Goal: Communication & Community: Answer question/provide support

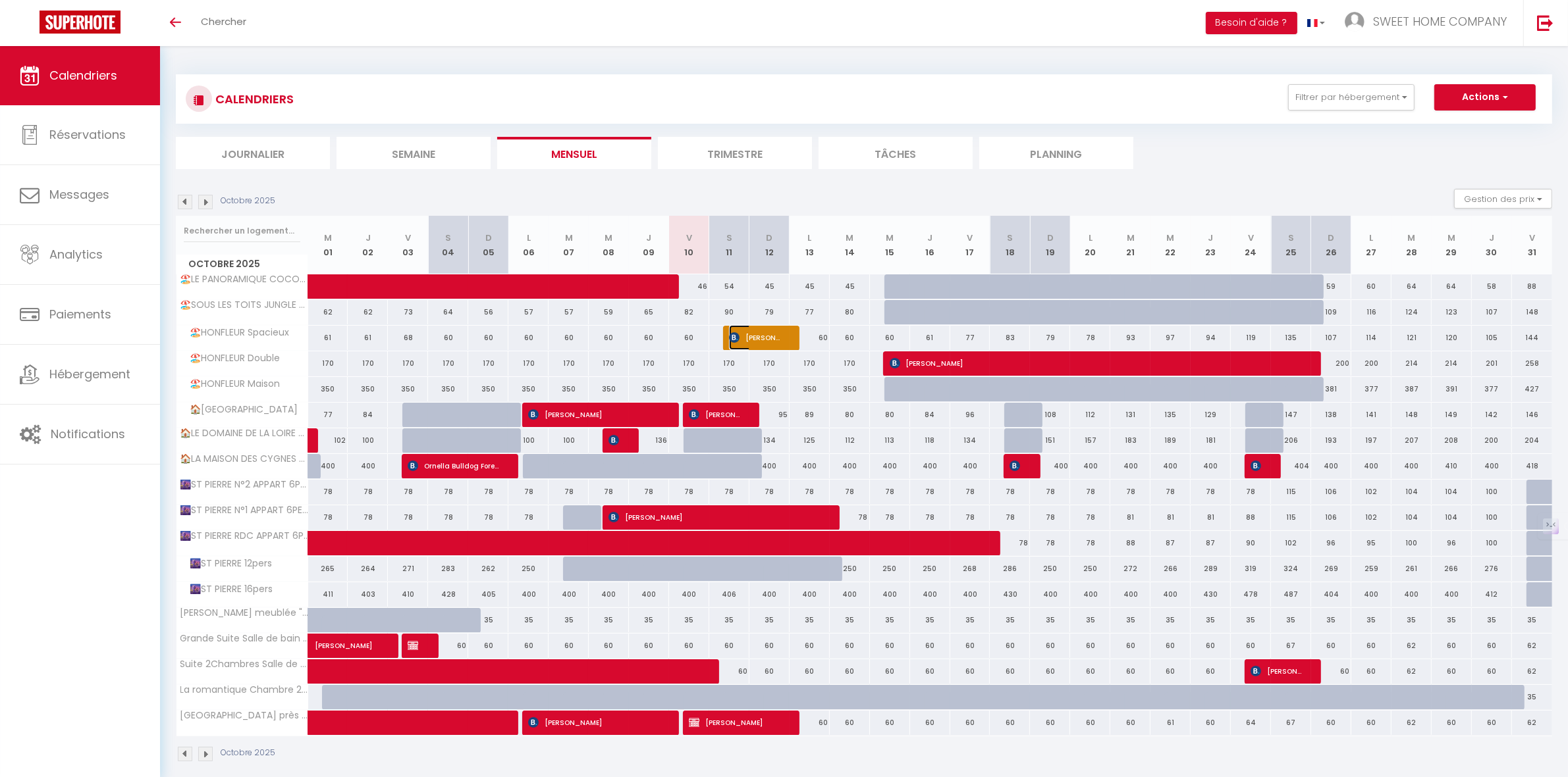
click at [768, 335] on span "[PERSON_NAME]" at bounding box center [756, 338] width 54 height 25
select select "OK"
select select "KO"
select select "0"
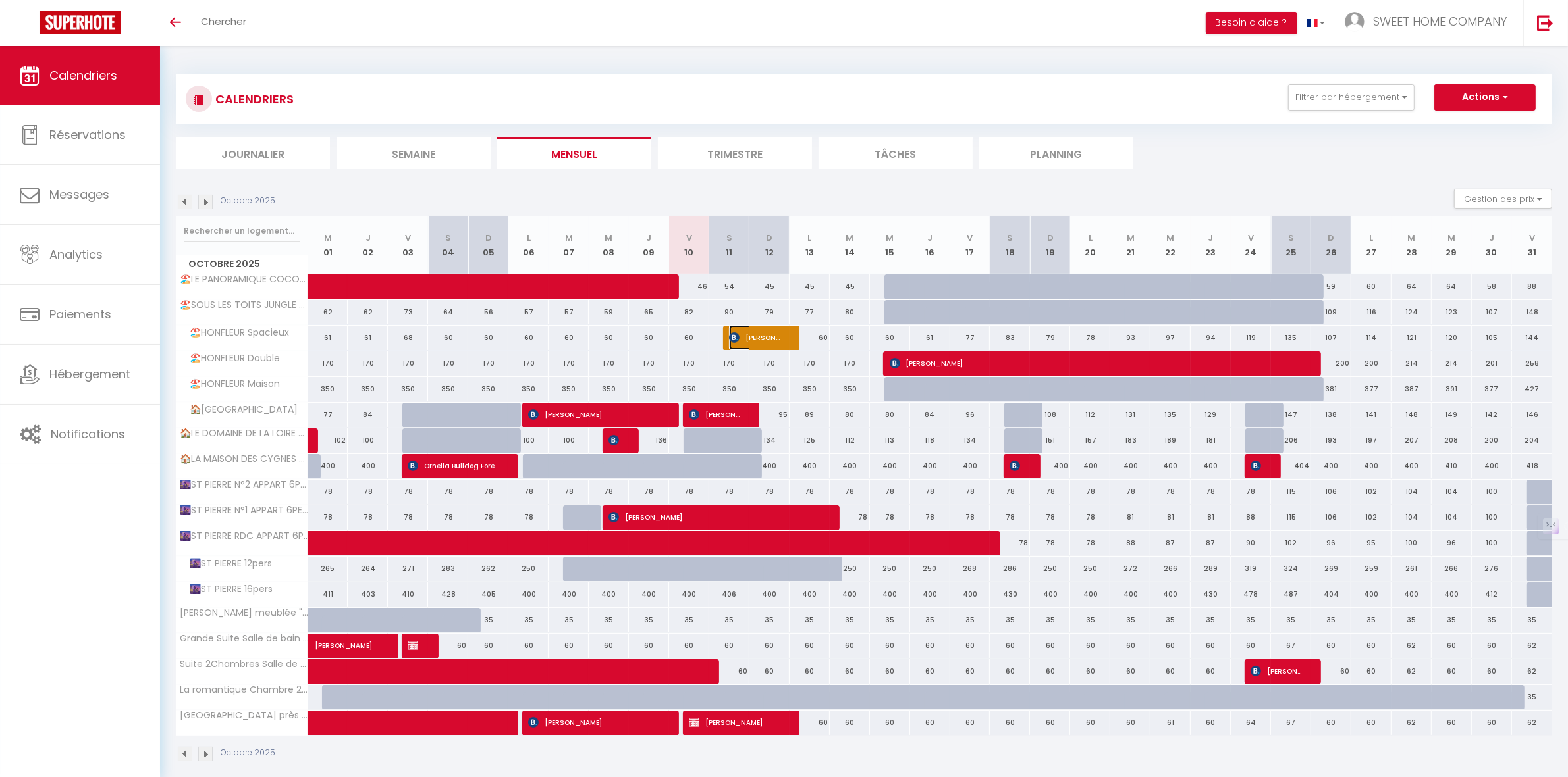
select select "1"
select select
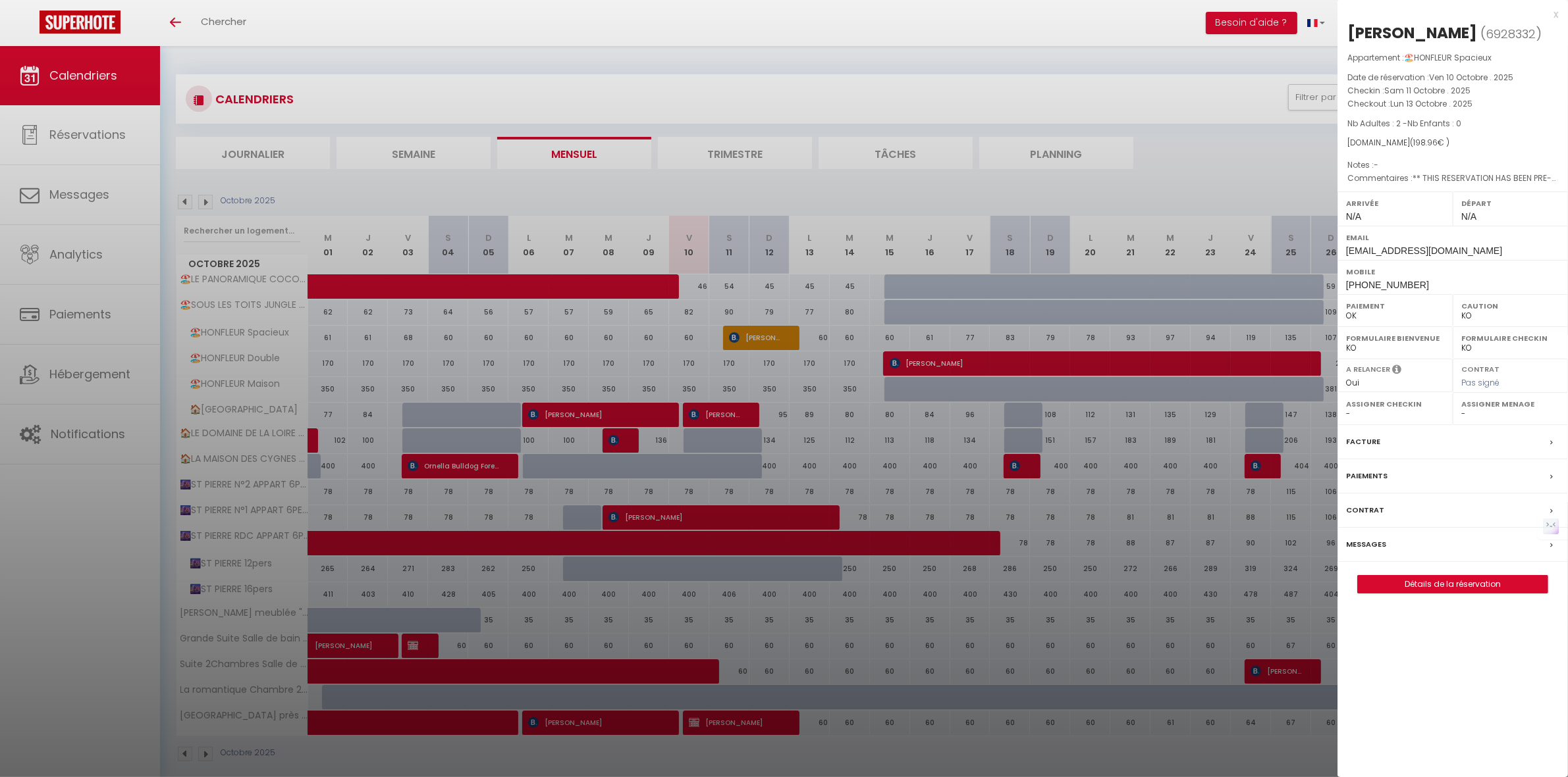
click at [1367, 540] on label "Messages" at bounding box center [1366, 544] width 40 height 14
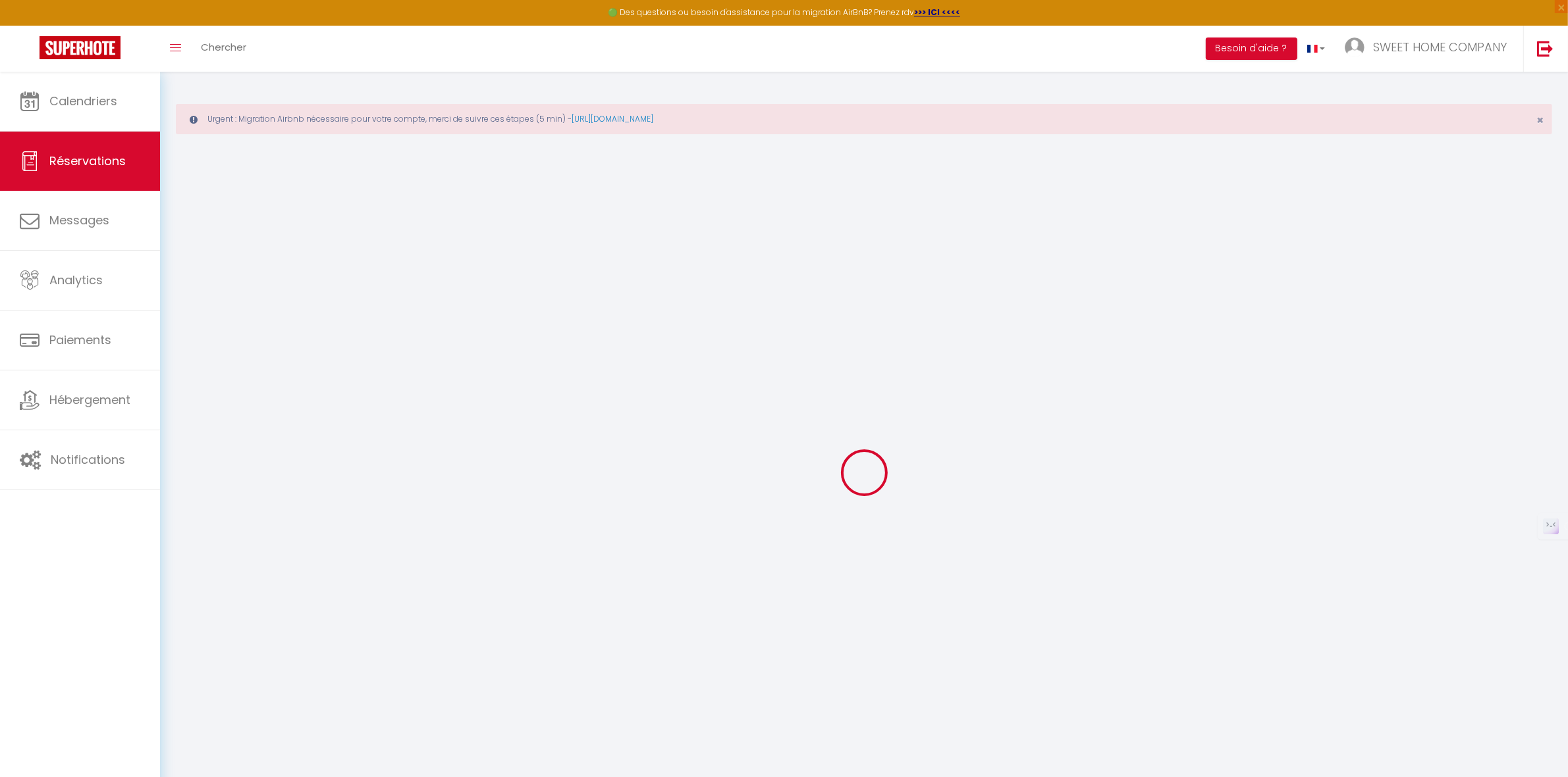
select select
checkbox input "false"
select select
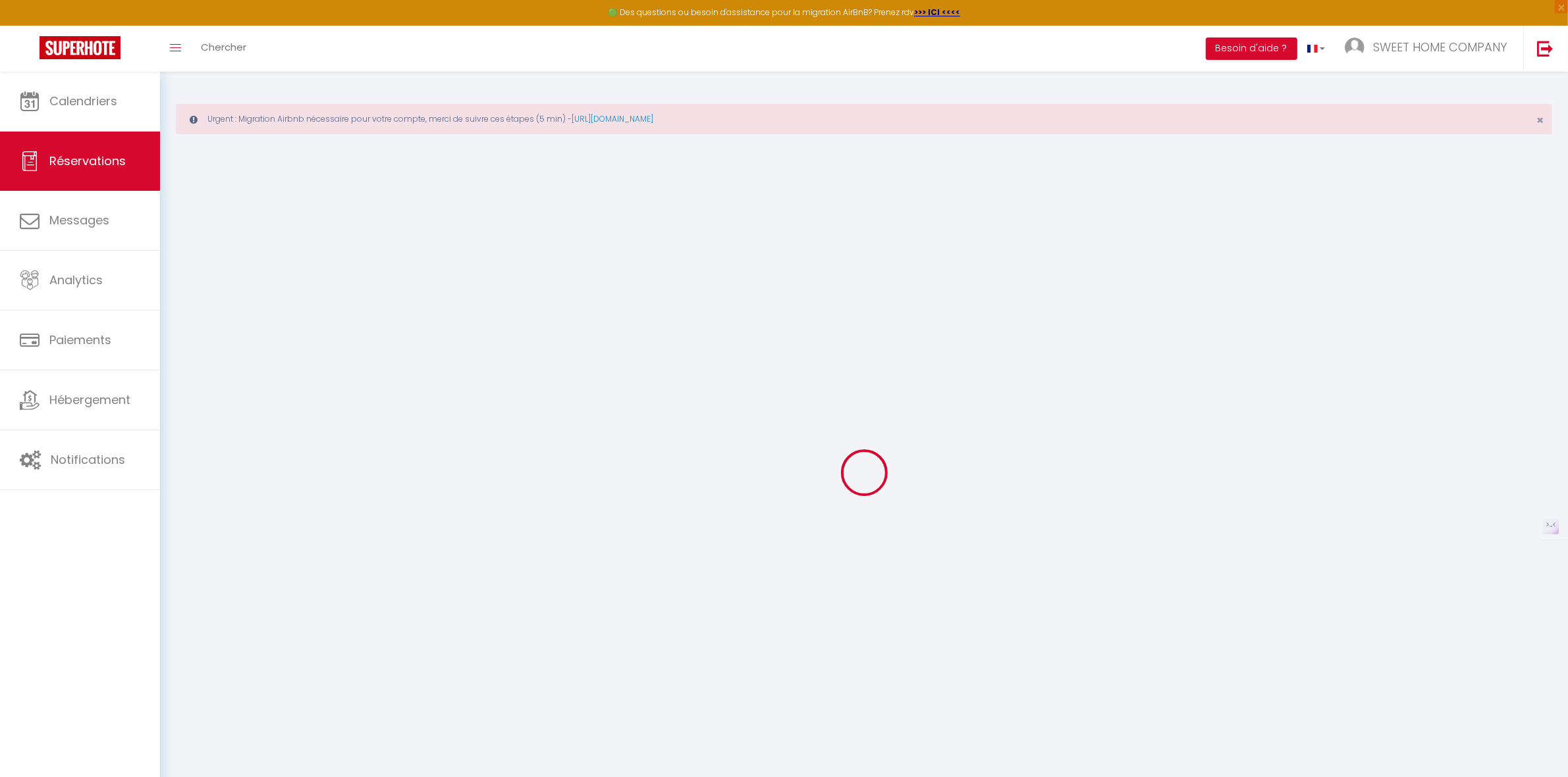
checkbox input "false"
select select
checkbox input "false"
type textarea "** THIS RESERVATION HAS BEEN PRE-PAID ** est ce que le jacuzzi serait prêt pour…"
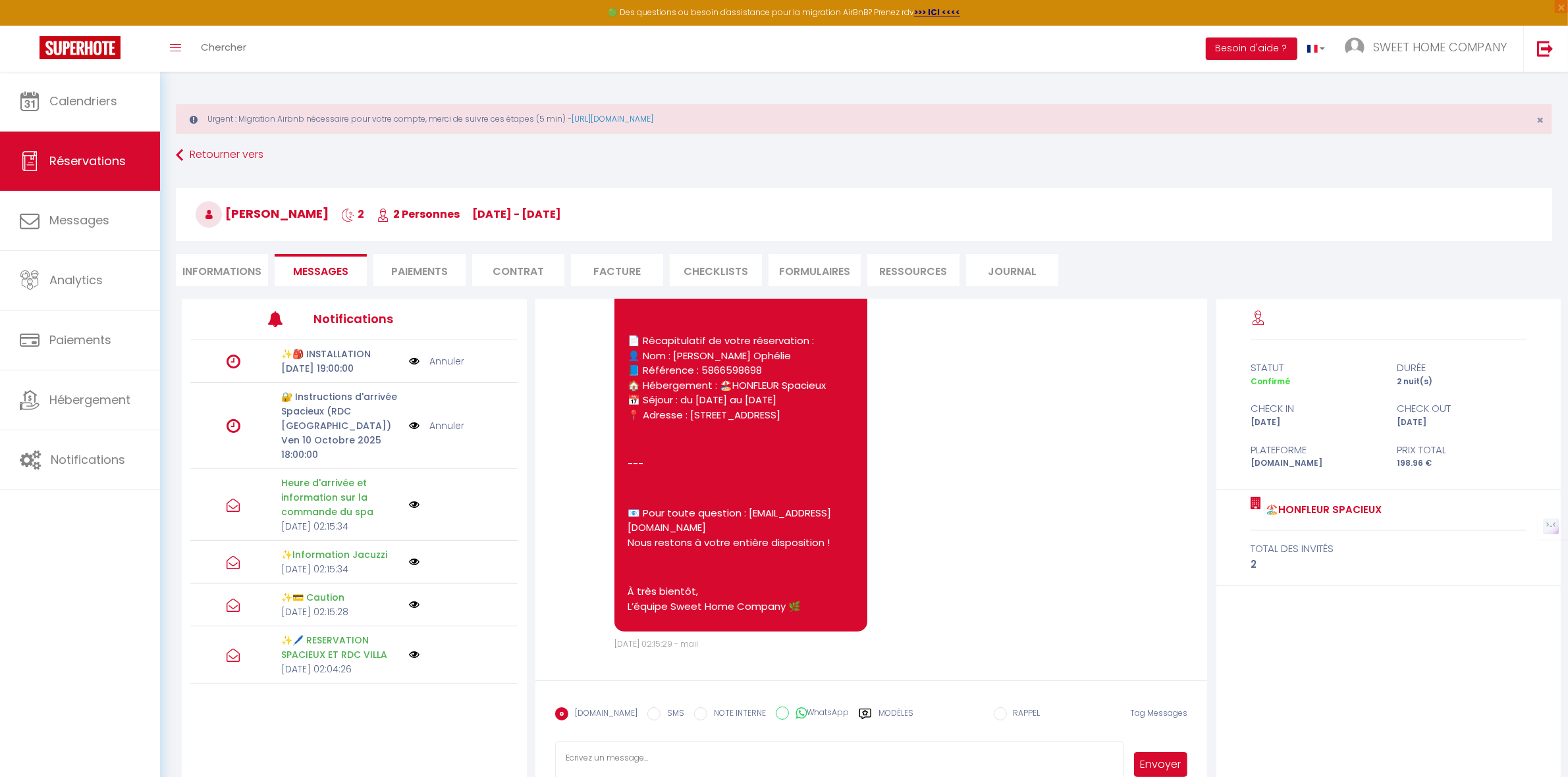
scroll to position [71, 0]
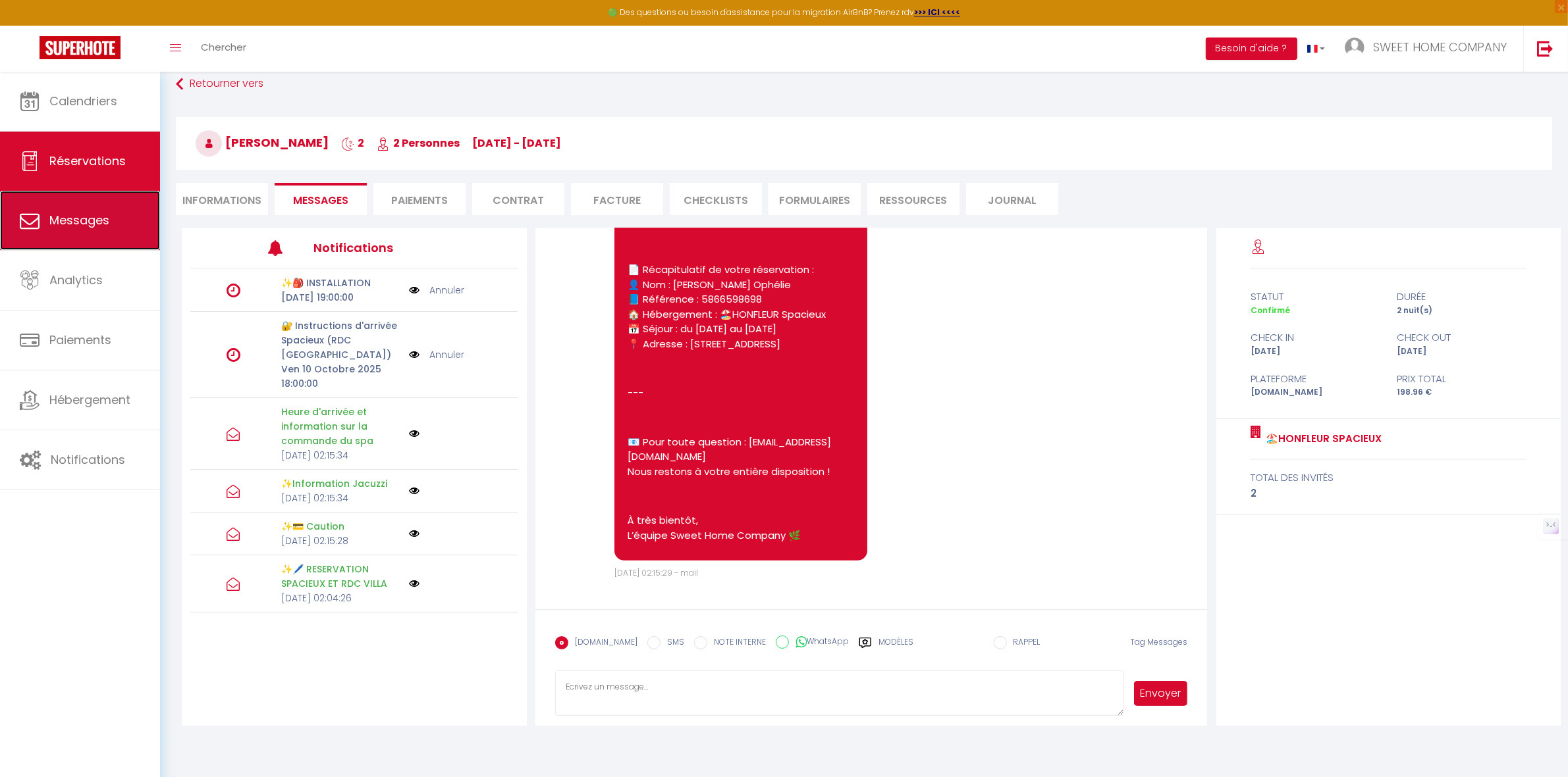
click at [136, 220] on link "Messages" at bounding box center [80, 220] width 160 height 59
select select "message"
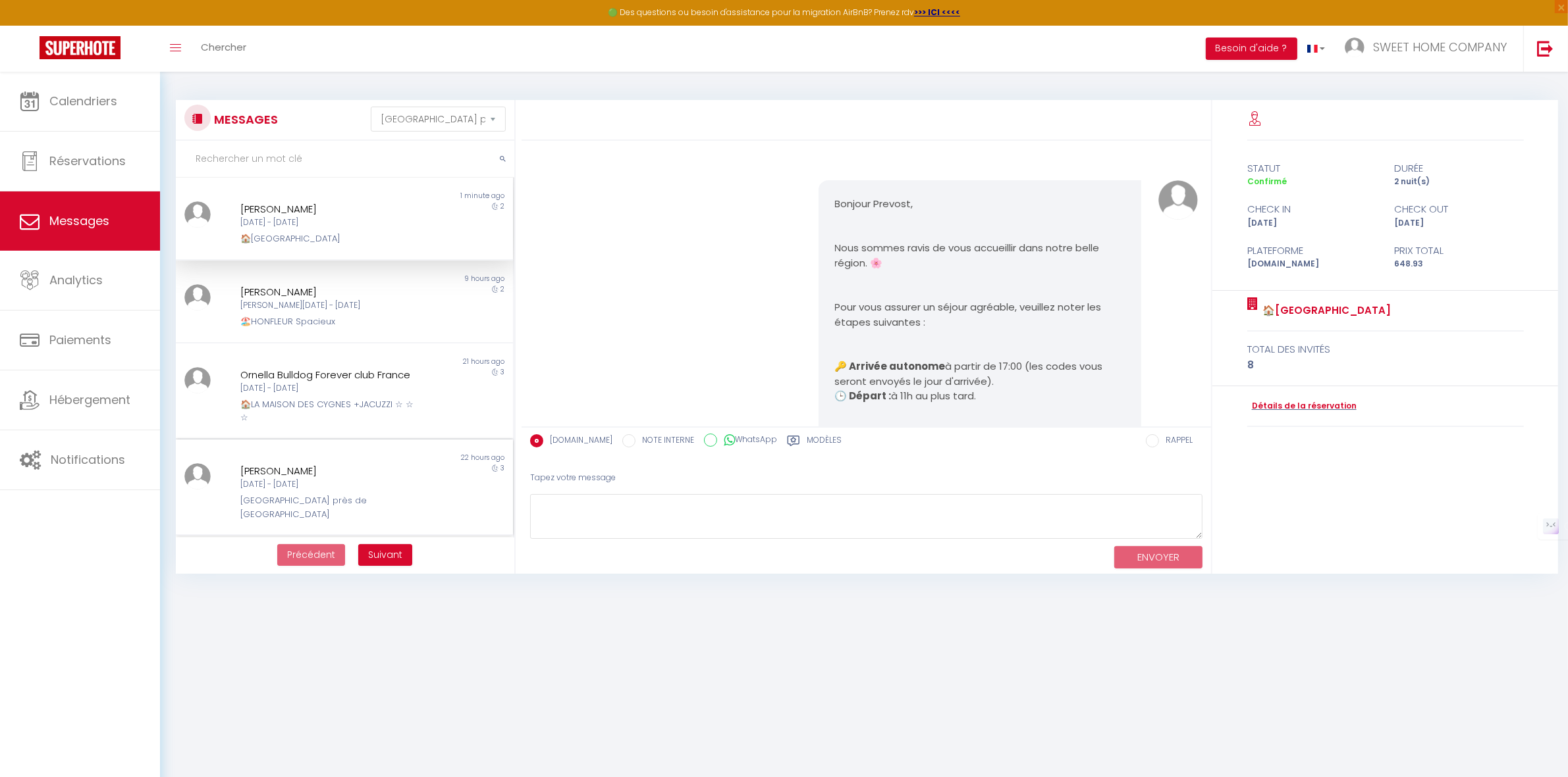
scroll to position [3724, 0]
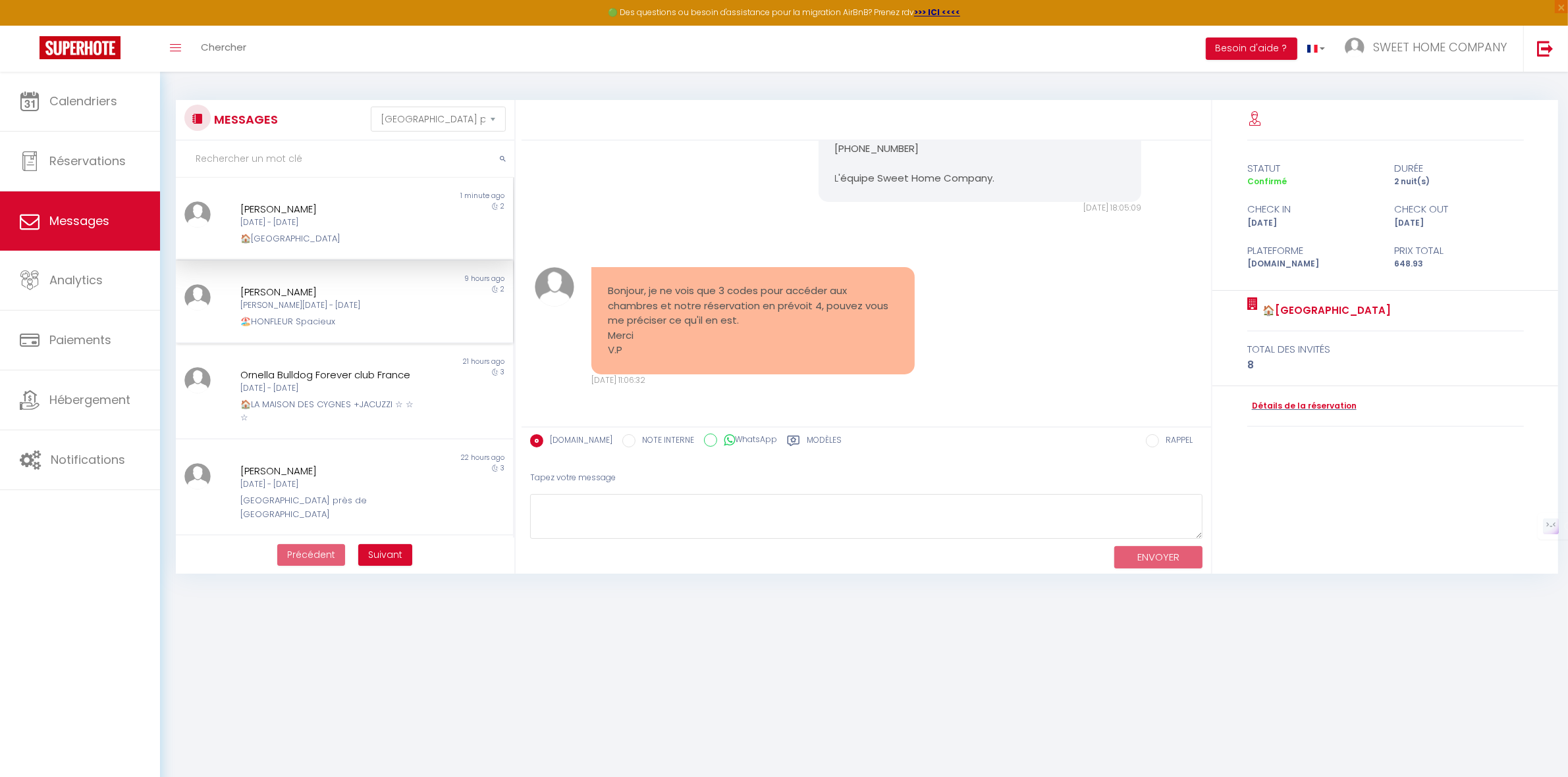
click at [358, 295] on div "[PERSON_NAME]" at bounding box center [330, 292] width 179 height 16
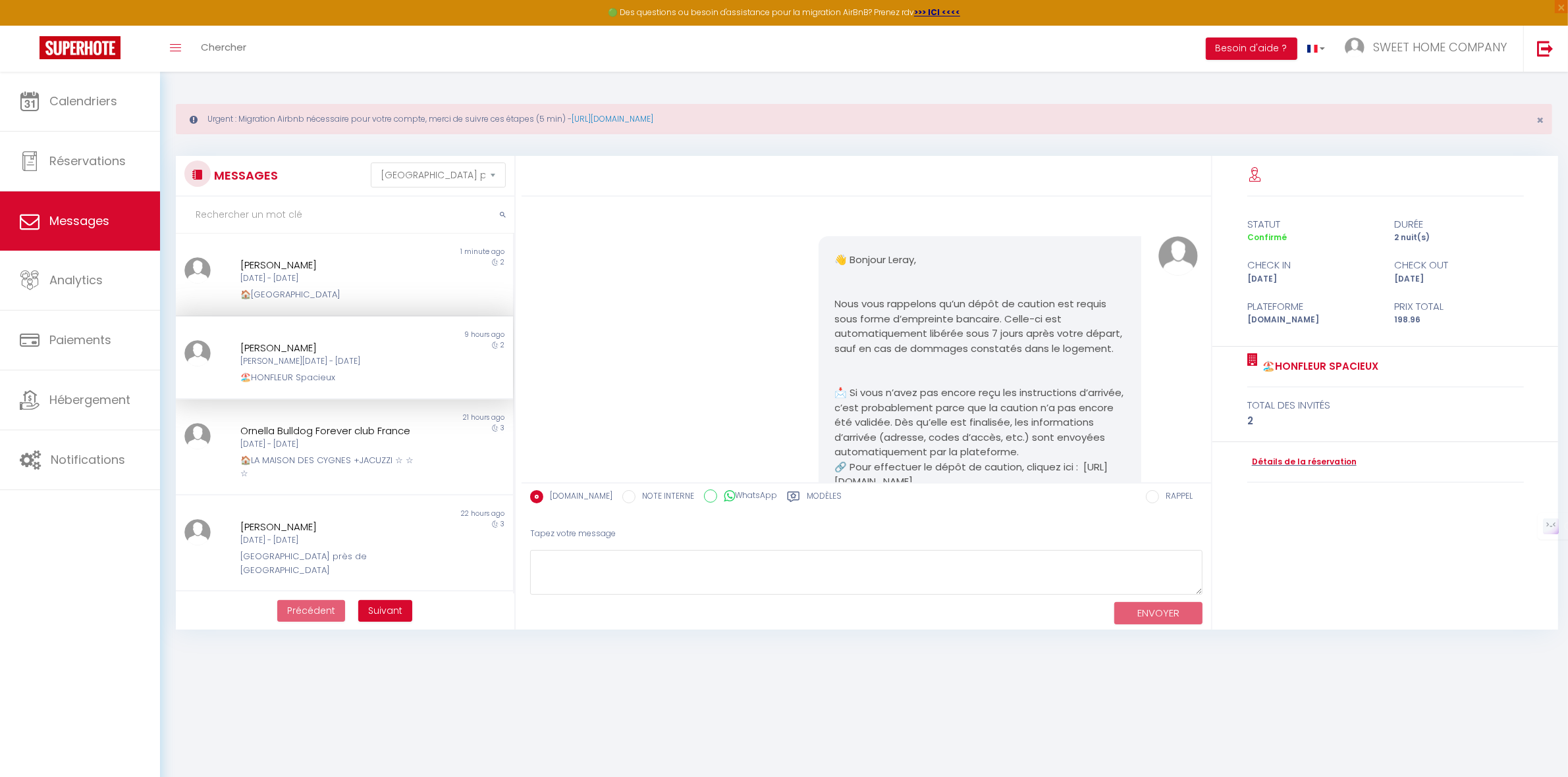
scroll to position [329, 0]
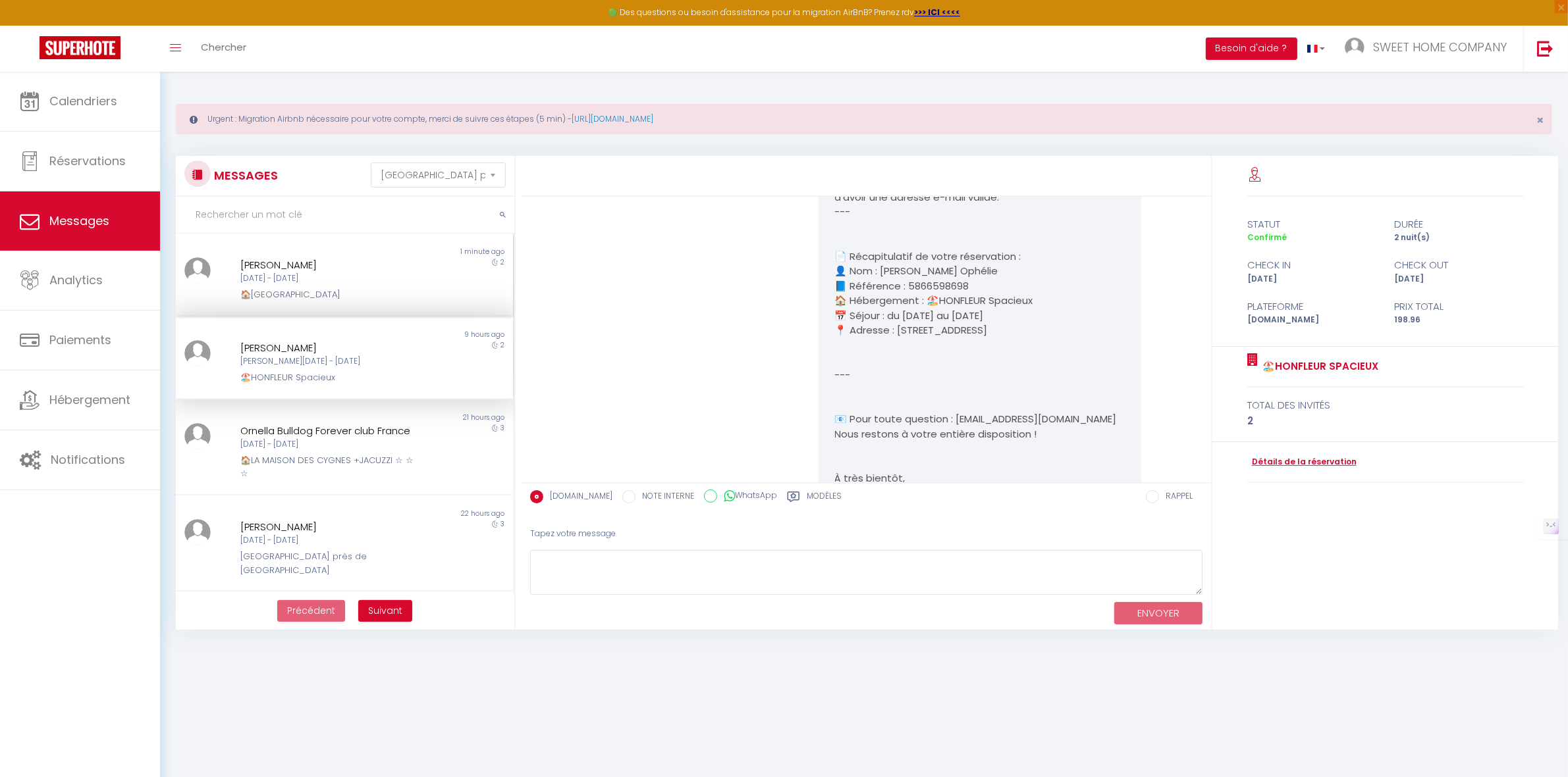
click at [354, 269] on div "[PERSON_NAME]" at bounding box center [330, 265] width 179 height 16
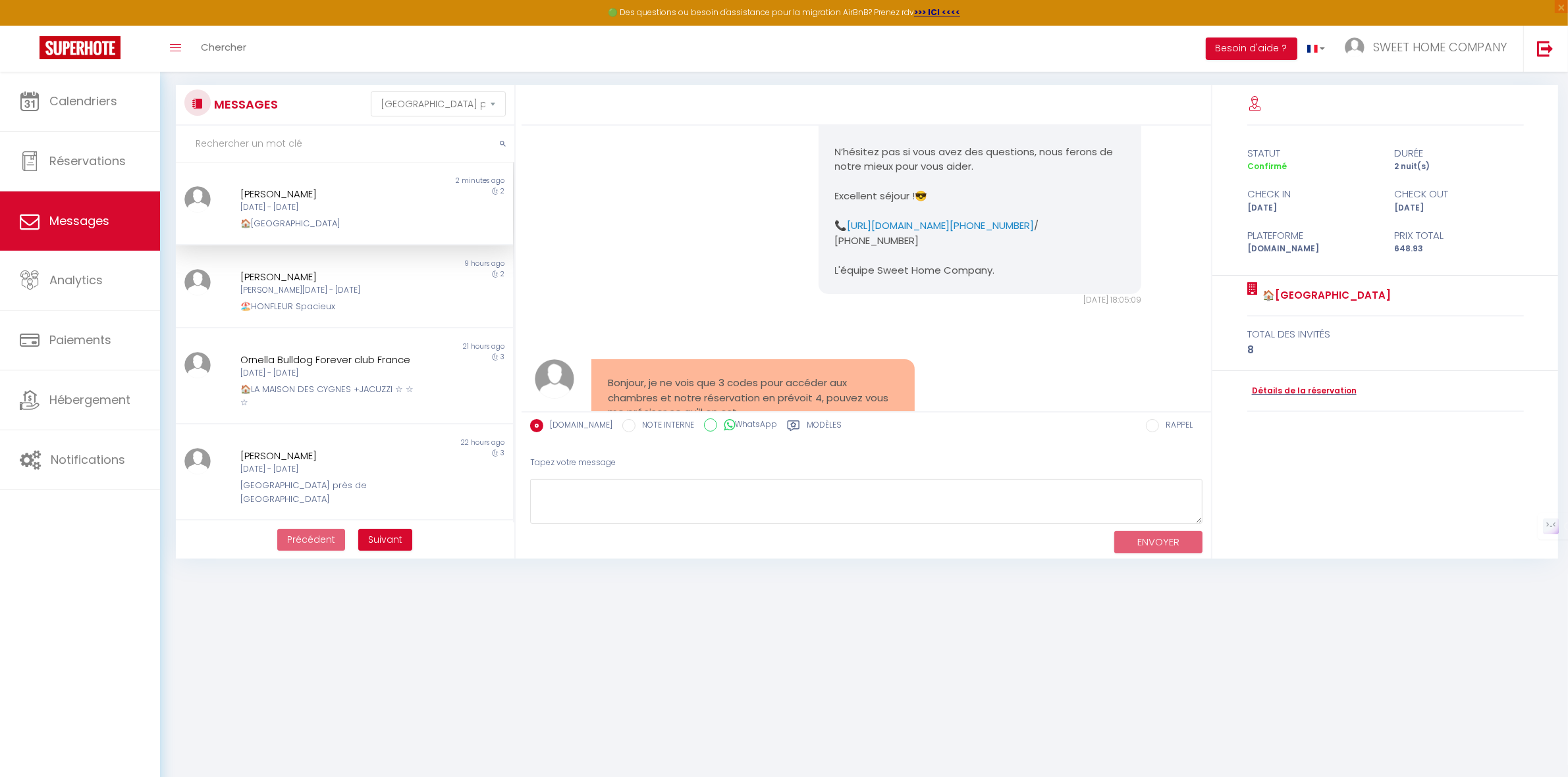
scroll to position [3724, 0]
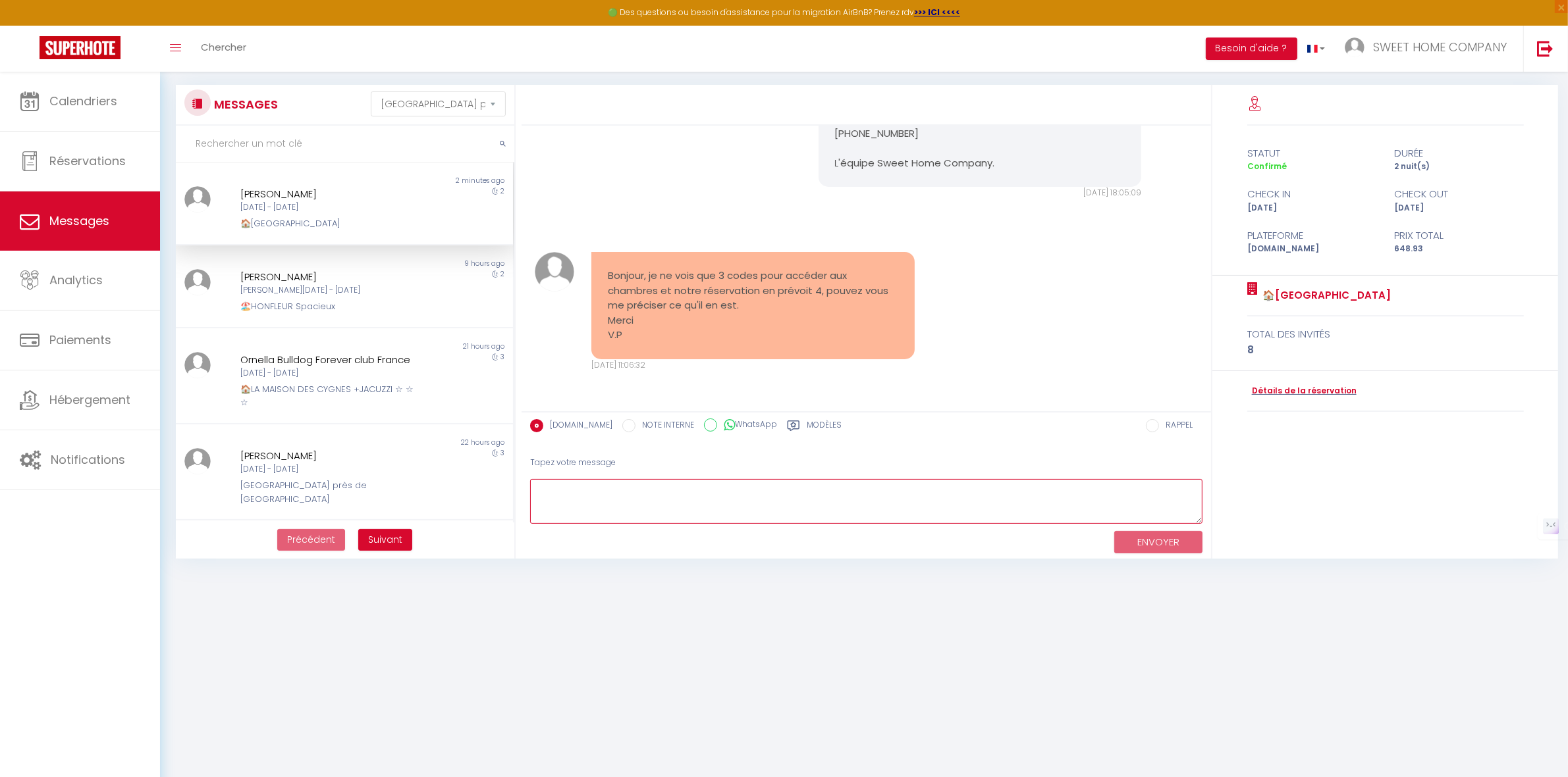
click at [710, 508] on textarea at bounding box center [866, 501] width 673 height 45
click at [808, 492] on textarea "Bonjour Virgine , pas de code pour la 4e chambre [PERSON_NAME]" at bounding box center [866, 501] width 673 height 45
type textarea "Bonjour Virgine , pas de code pour la 4e chambre B [PERSON_NAME]"
drag, startPoint x: 810, startPoint y: 490, endPoint x: 800, endPoint y: 494, distance: 10.8
click at [804, 491] on textarea "Bonjour Virgine , pas de code pour la 4e chambre B [PERSON_NAME]" at bounding box center [866, 501] width 673 height 45
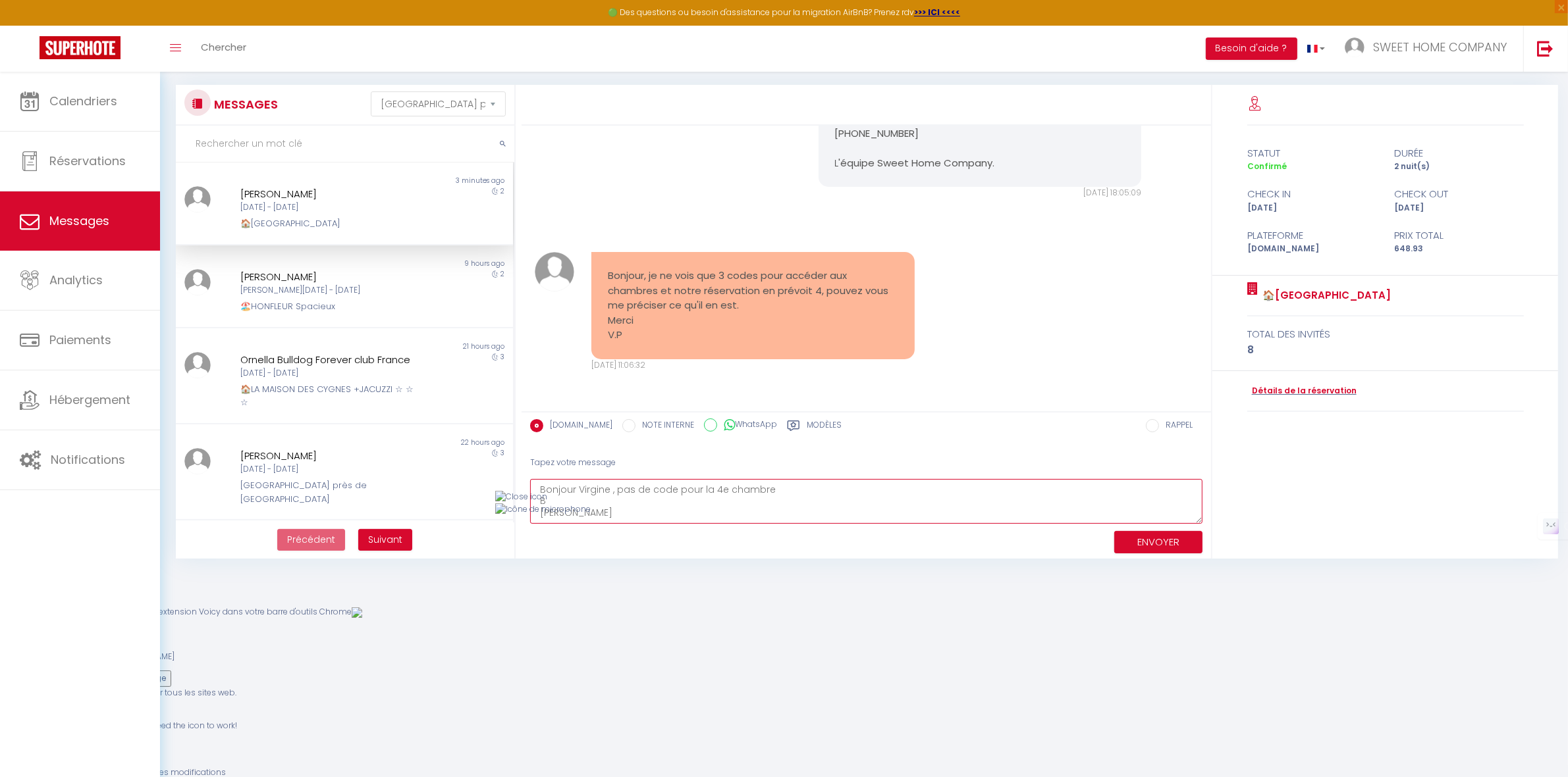
click at [768, 510] on textarea "Bonjour Virgine , pas de code pour la 4e chambre B [PERSON_NAME]" at bounding box center [866, 501] width 673 height 45
click at [767, 491] on textarea "Bonjour Virgine , pas de code pour la 4e chambre B [PERSON_NAME]" at bounding box center [866, 501] width 673 height 45
click at [703, 491] on textarea "Bonjour Virgine , pas de code pour la 4e chambre B [PERSON_NAME]" at bounding box center [866, 501] width 673 height 45
drag, startPoint x: 630, startPoint y: 495, endPoint x: 574, endPoint y: 498, distance: 56.1
click at [627, 495] on textarea "Bonjour Virgine , pas de code pour la 4e chambre B [PERSON_NAME]" at bounding box center [866, 501] width 673 height 45
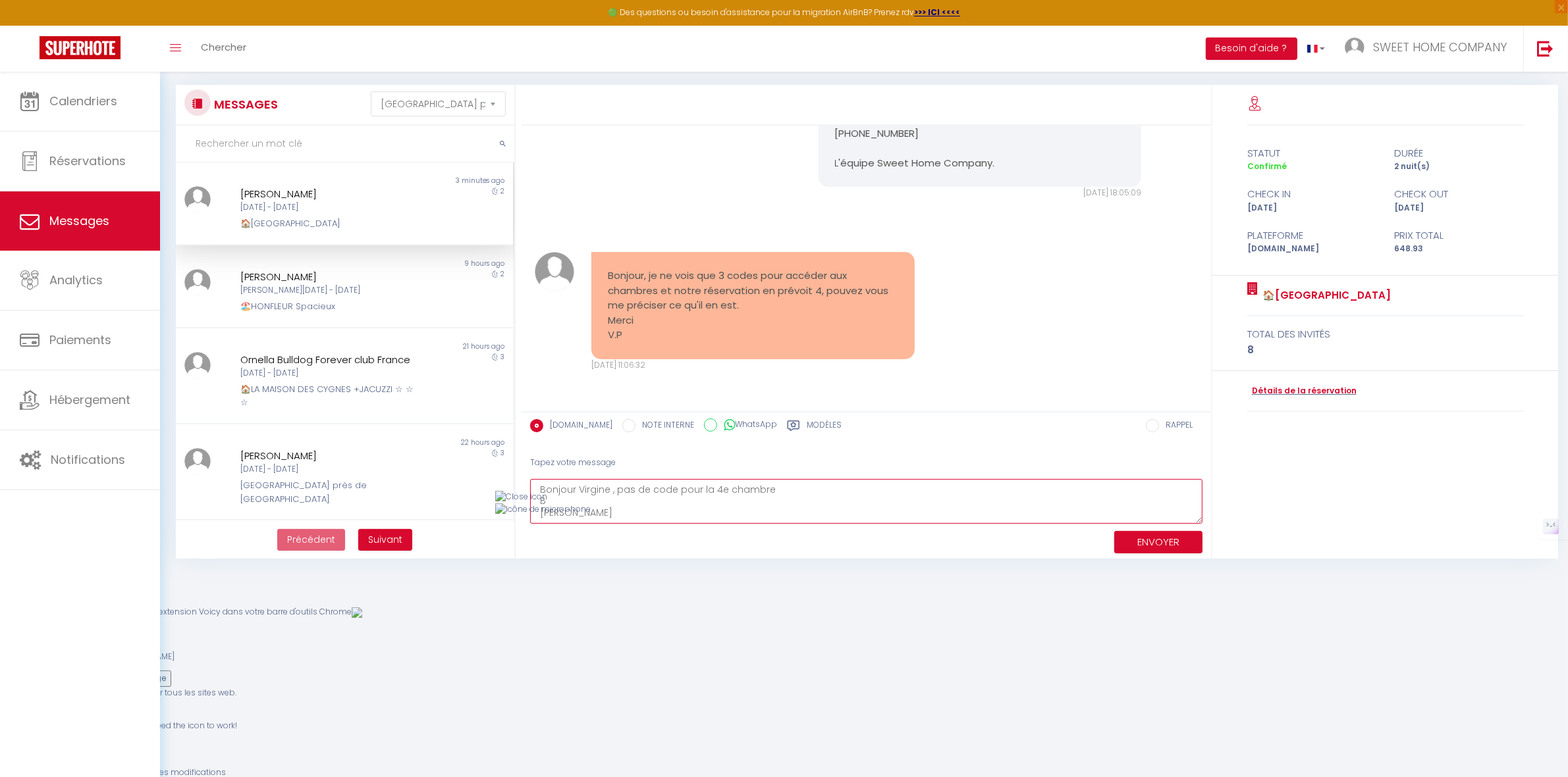
drag, startPoint x: 564, startPoint y: 497, endPoint x: 558, endPoint y: 501, distance: 7.2
click at [563, 495] on textarea "Bonjour Virgine , pas de code pour la 4e chambre B [PERSON_NAME]" at bounding box center [866, 501] width 673 height 45
click at [573, 498] on textarea "Bonjour Virgine , pas de code pour la 4e chambre Boonne journée [PERSON_NAME]" at bounding box center [866, 501] width 673 height 45
type textarea "Bonjour Virgine , pas de code pour la 4e chambre Boonne journée [PERSON_NAME]"
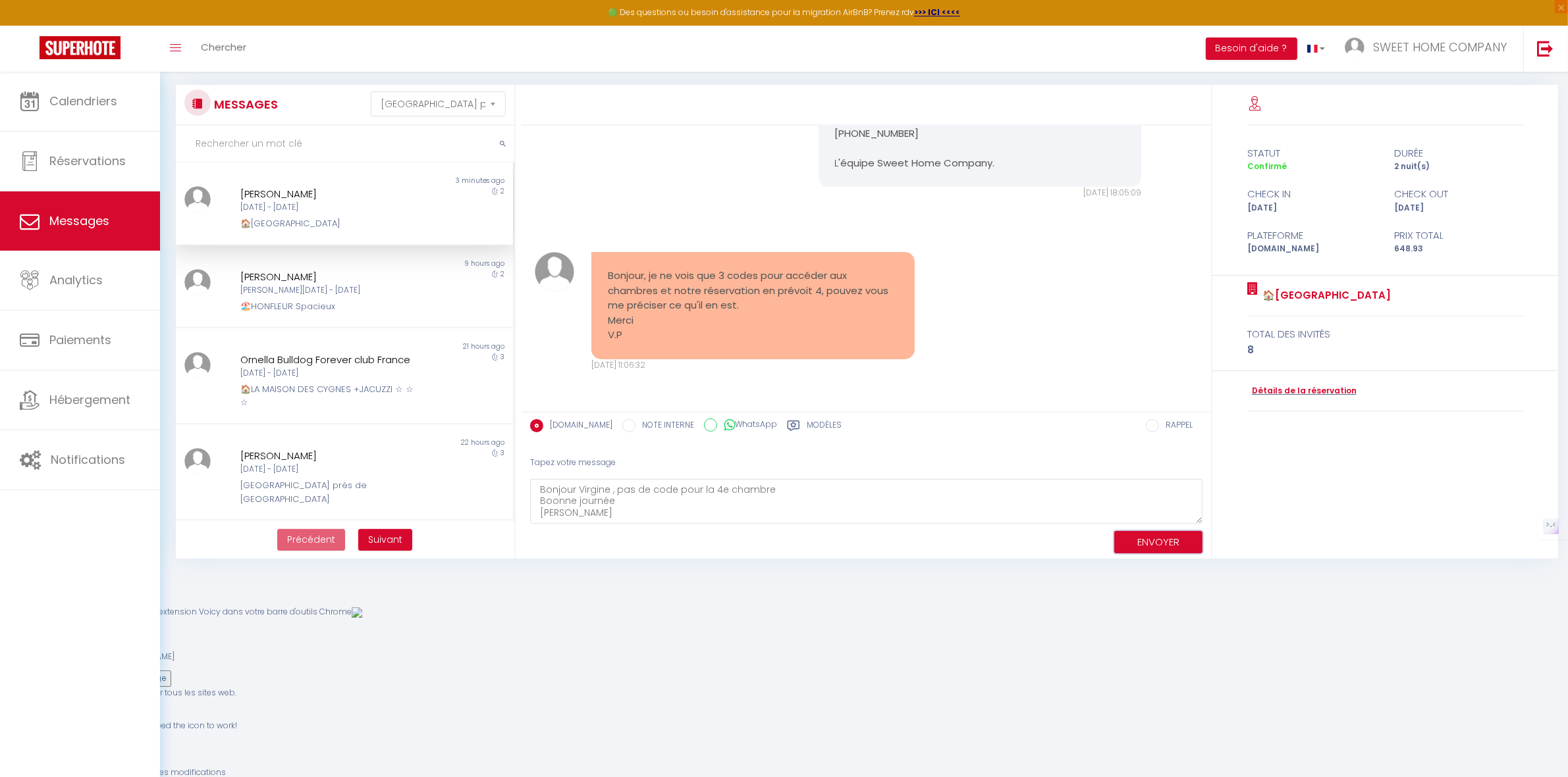
click at [1152, 538] on button "ENVOYER" at bounding box center [1157, 543] width 88 height 23
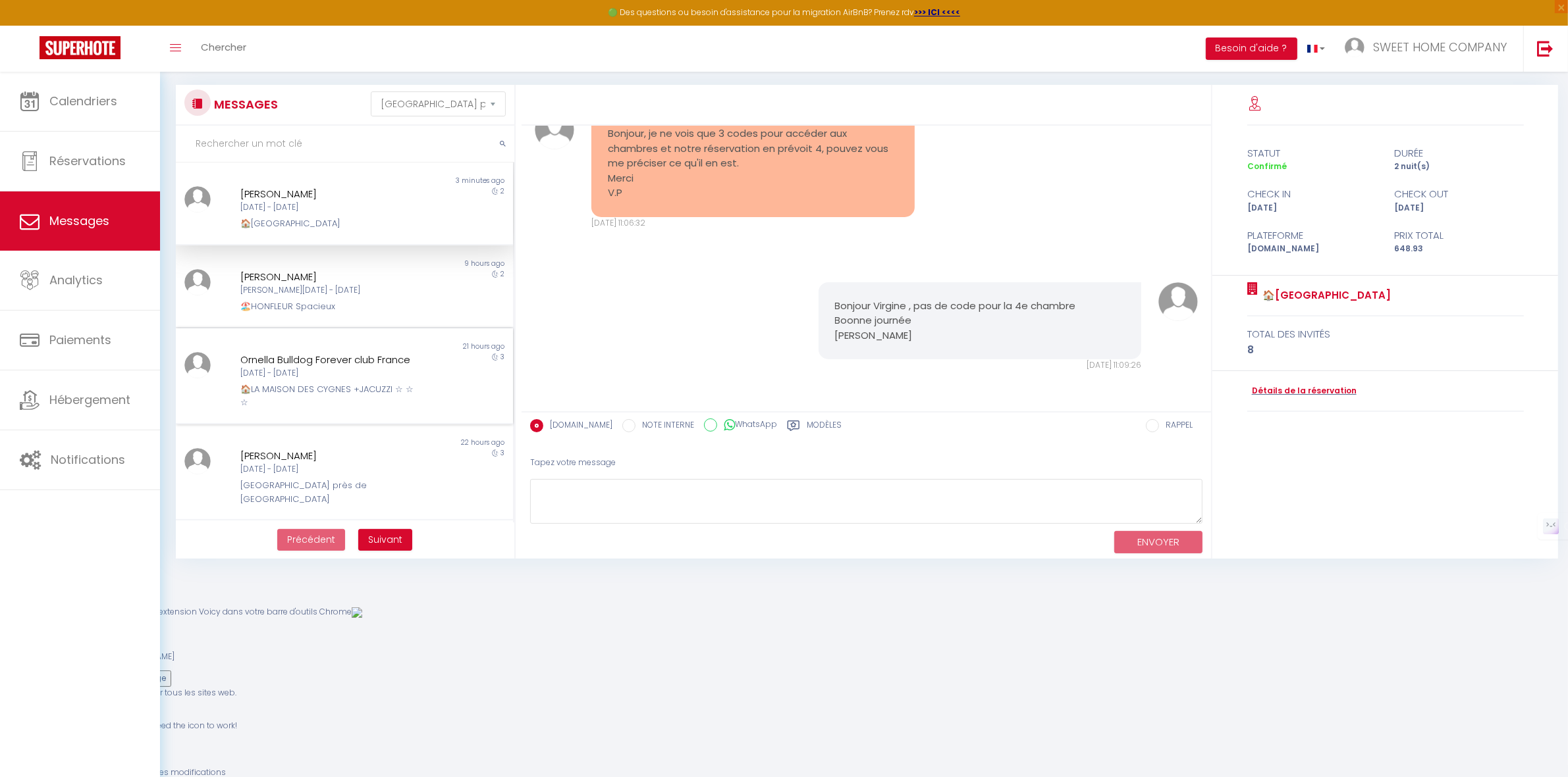
click at [310, 410] on div "🏠LA MAISON DES CYGNES +JACUZZI ☆ ☆ ☆" at bounding box center [330, 396] width 179 height 27
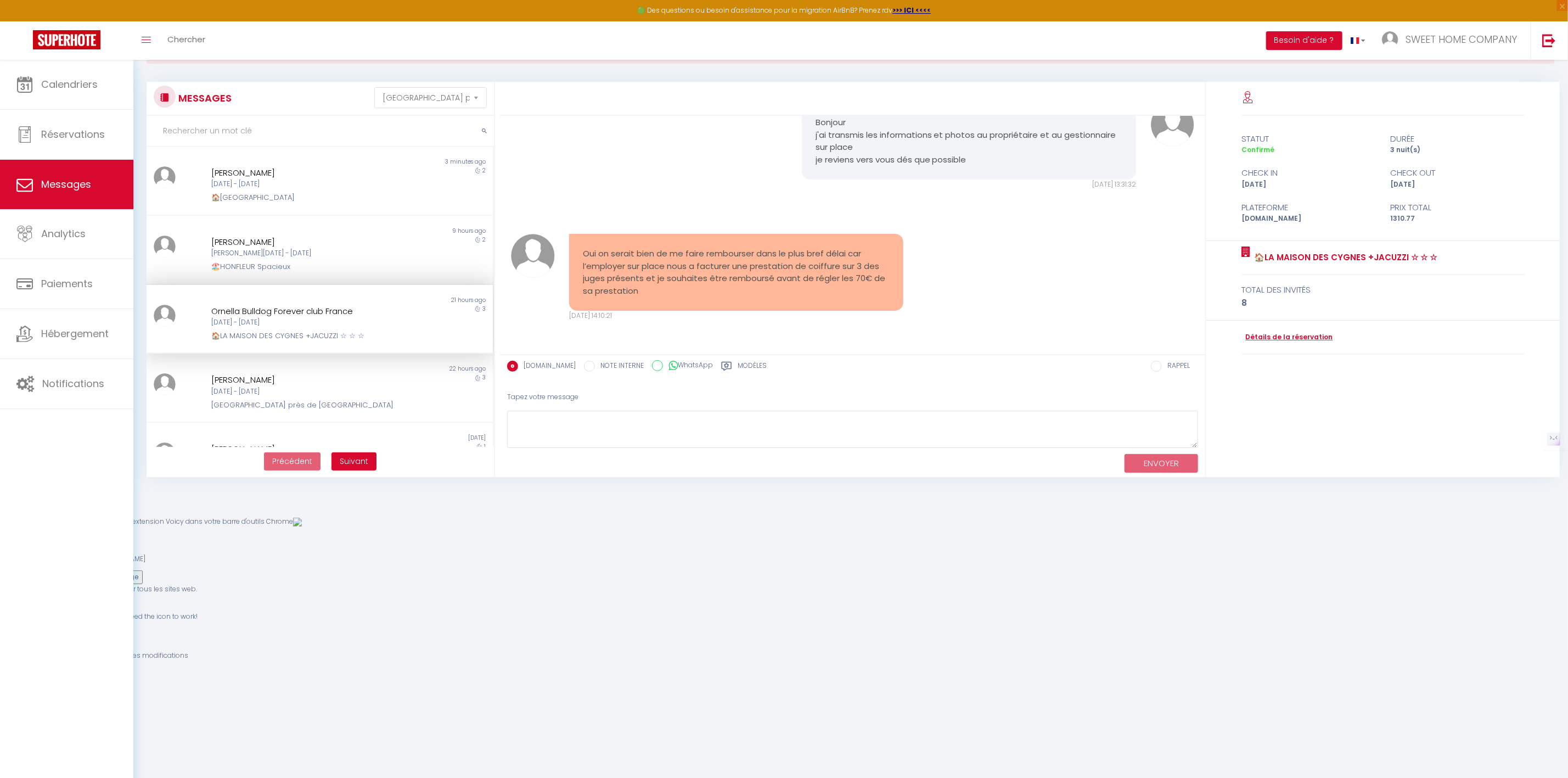
scroll to position [3810, 0]
click at [99, 103] on link "Calendriers" at bounding box center [66, 84] width 133 height 49
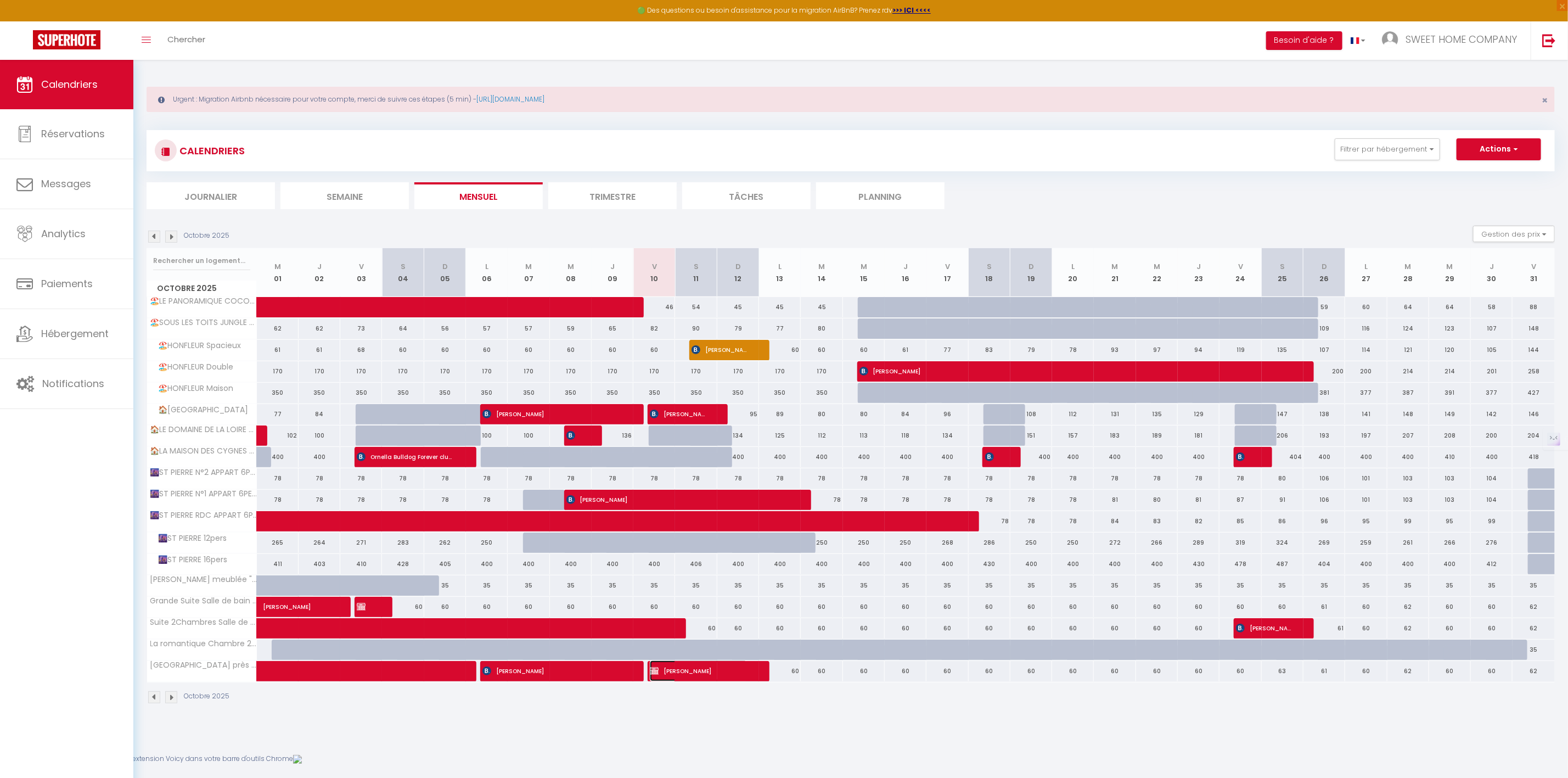
click at [674, 648] on span "[PERSON_NAME]" at bounding box center [698, 671] width 97 height 21
select select "OK"
select select "KO"
select select "0"
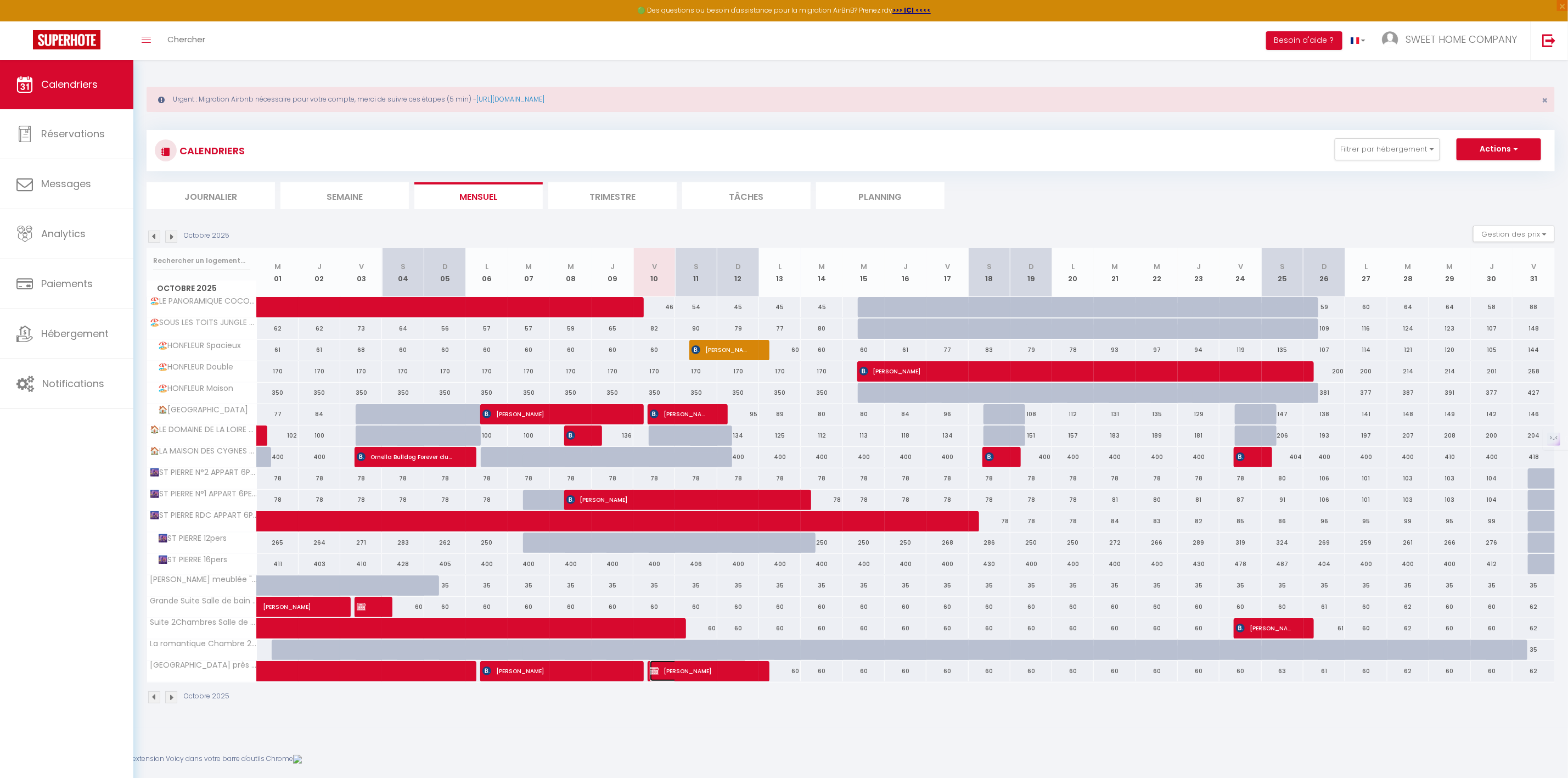
select select "1"
select select
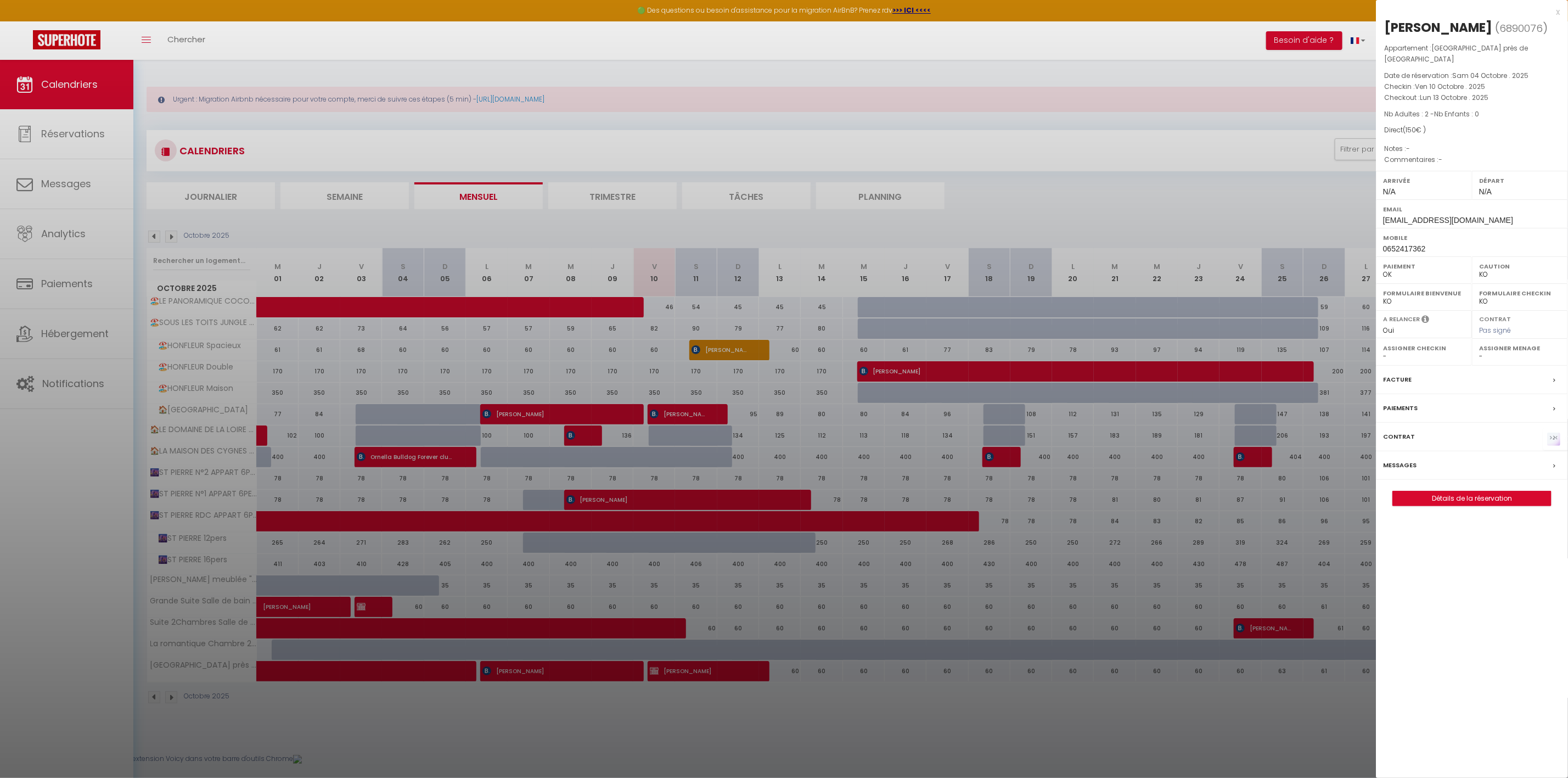
click at [1306, 469] on label "Messages" at bounding box center [1399, 465] width 33 height 11
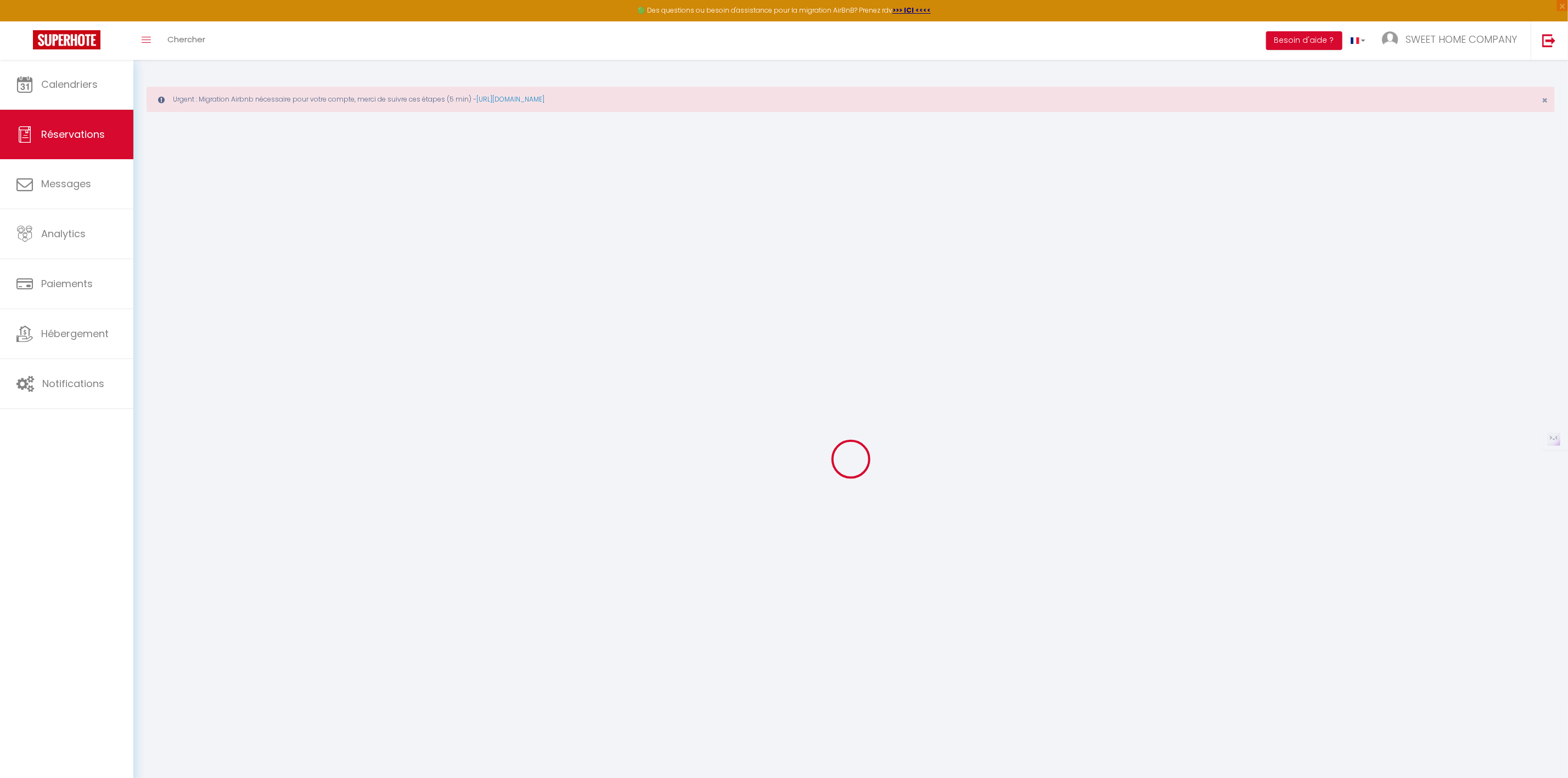
select select
checkbox input "false"
select select
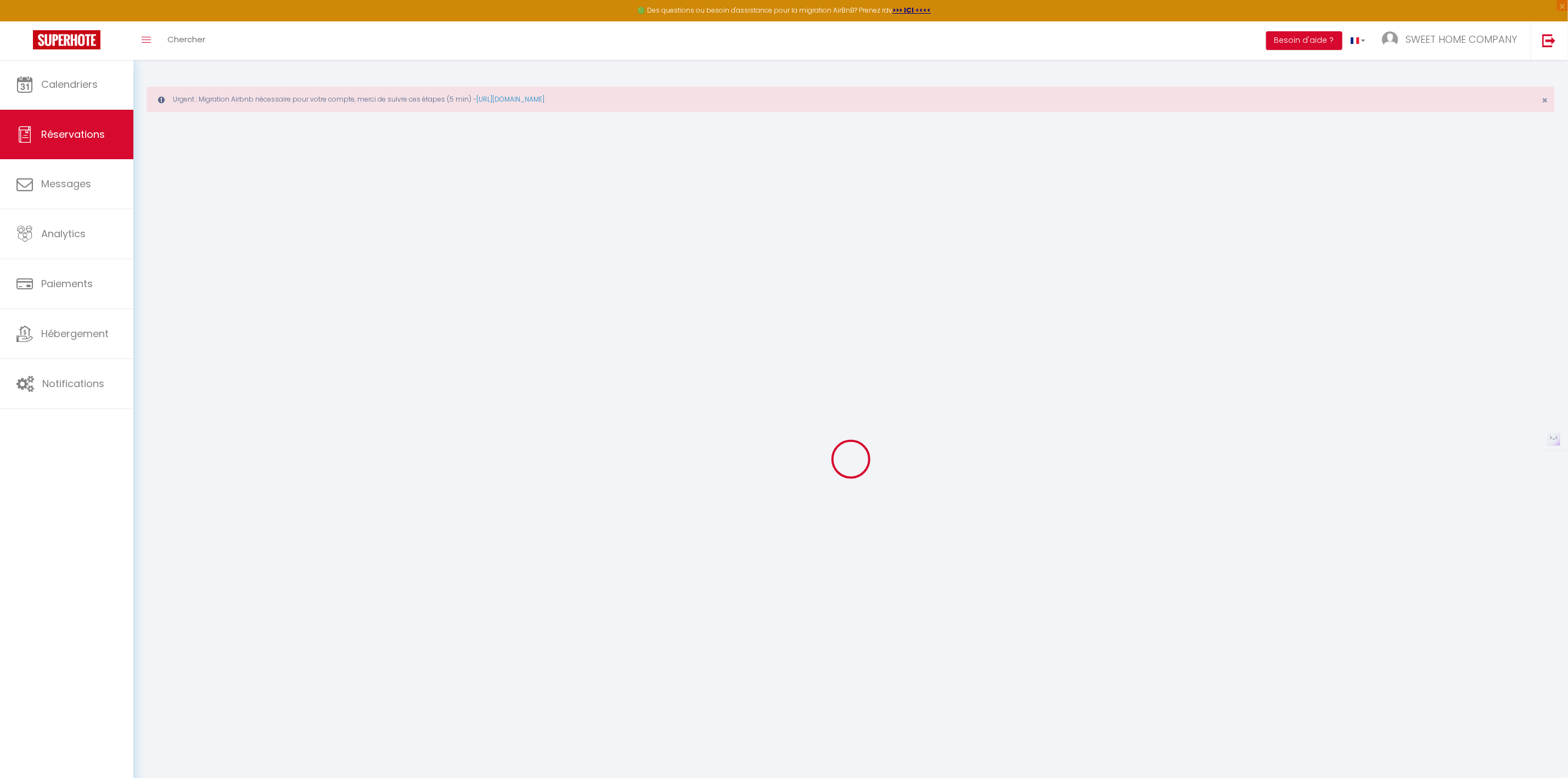
checkbox input "false"
select select
checkbox input "false"
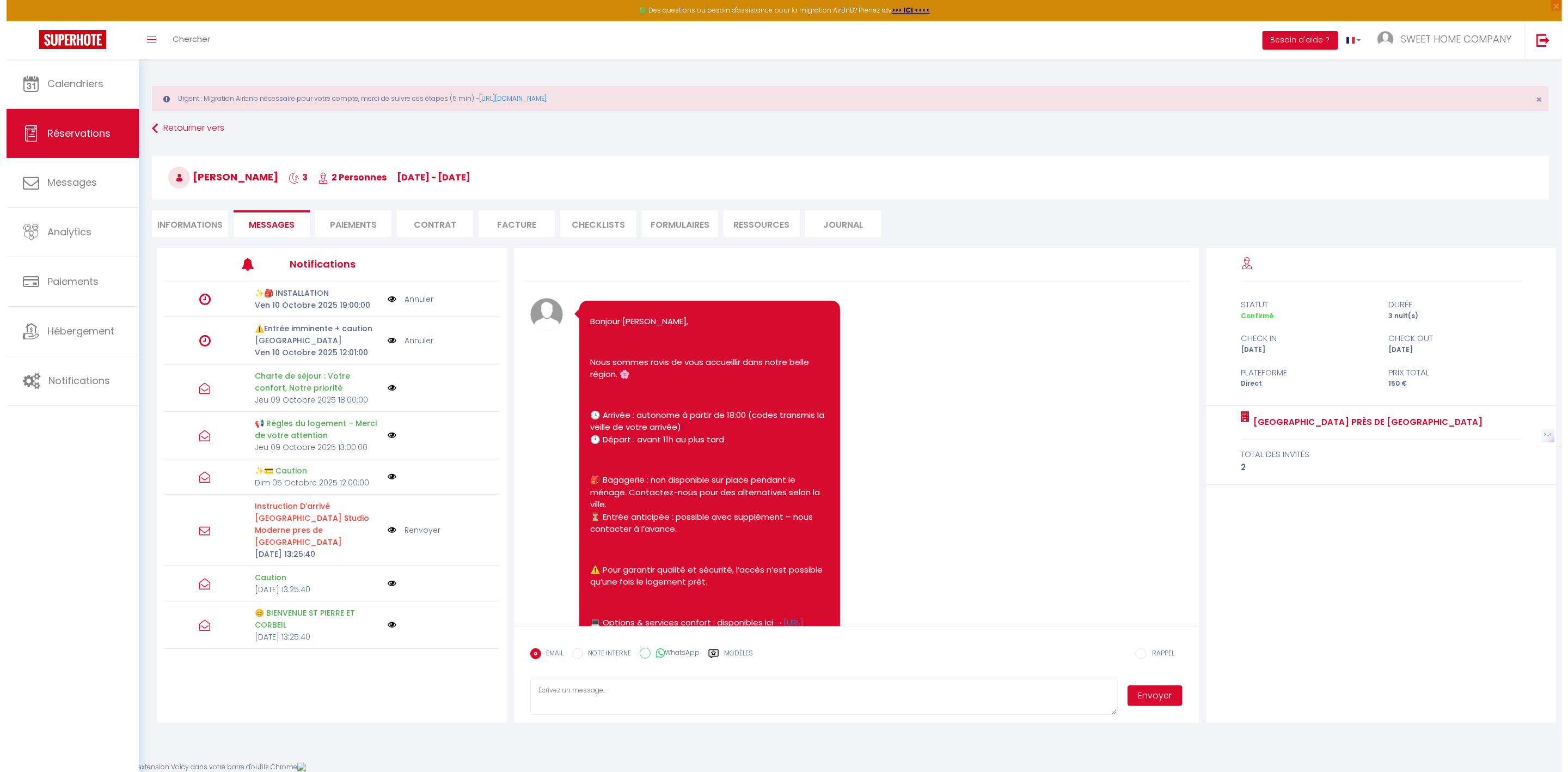
scroll to position [1390, 0]
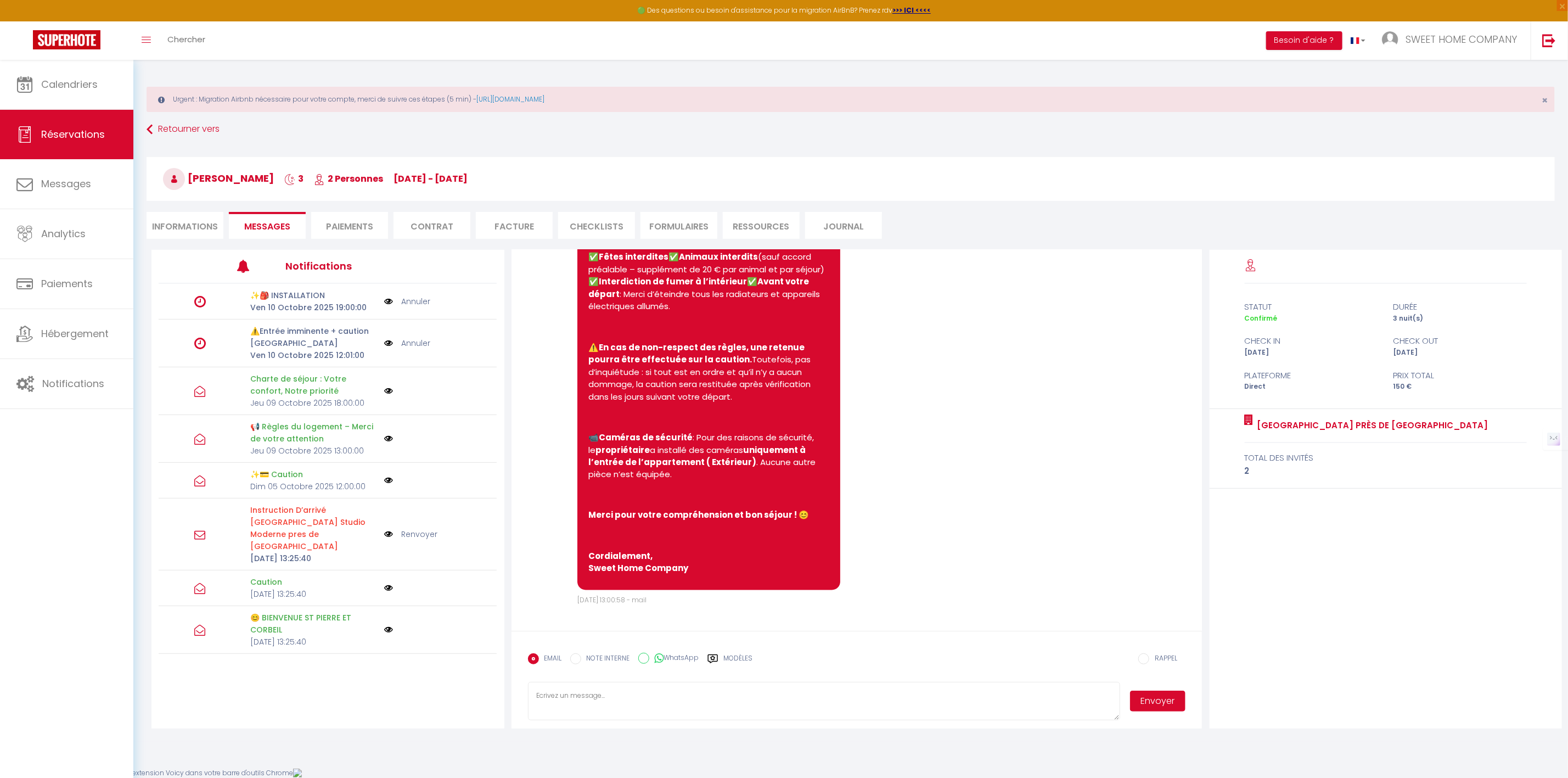
click at [390, 530] on img at bounding box center [389, 534] width 9 height 12
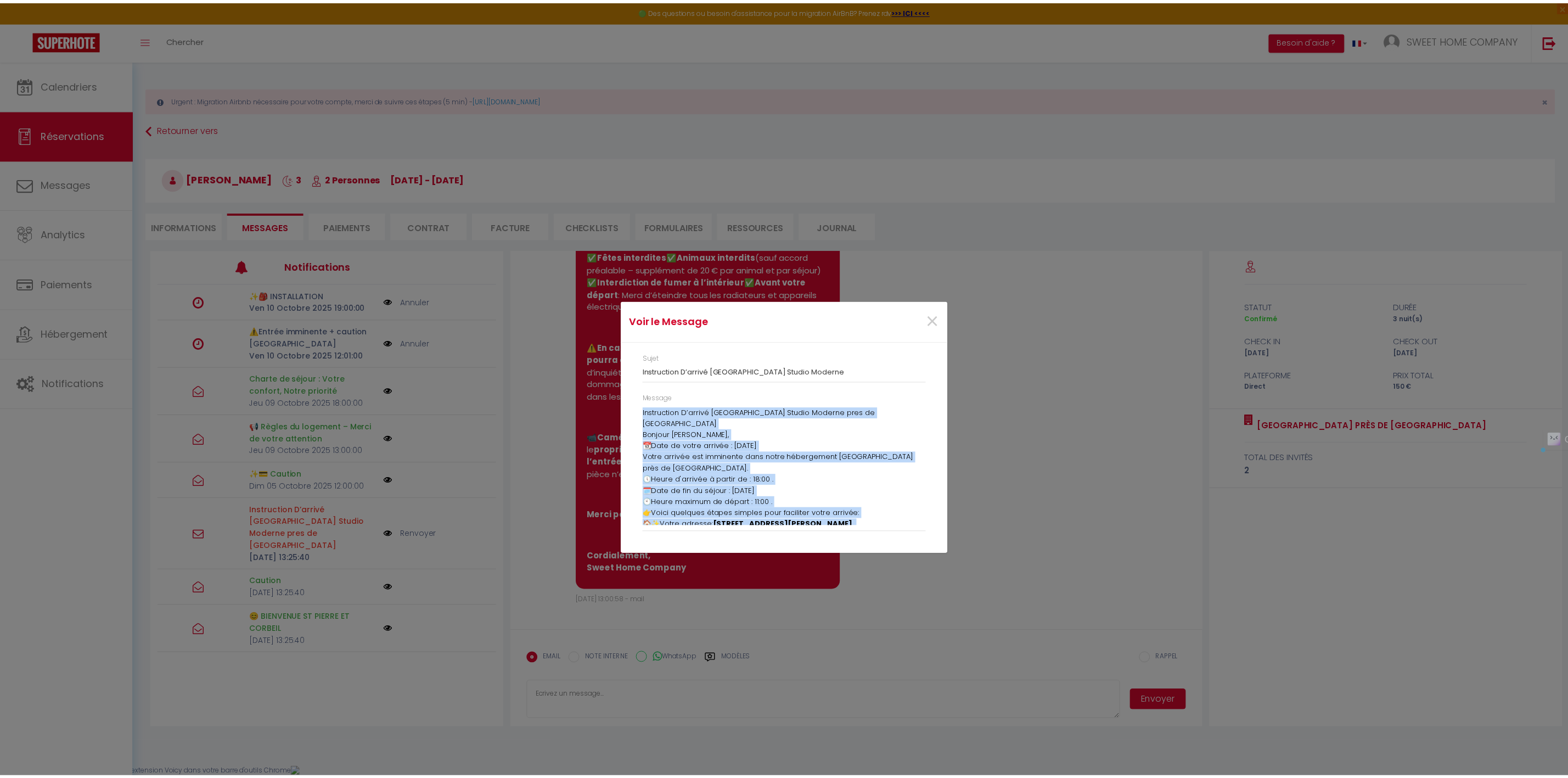
scroll to position [99, 0]
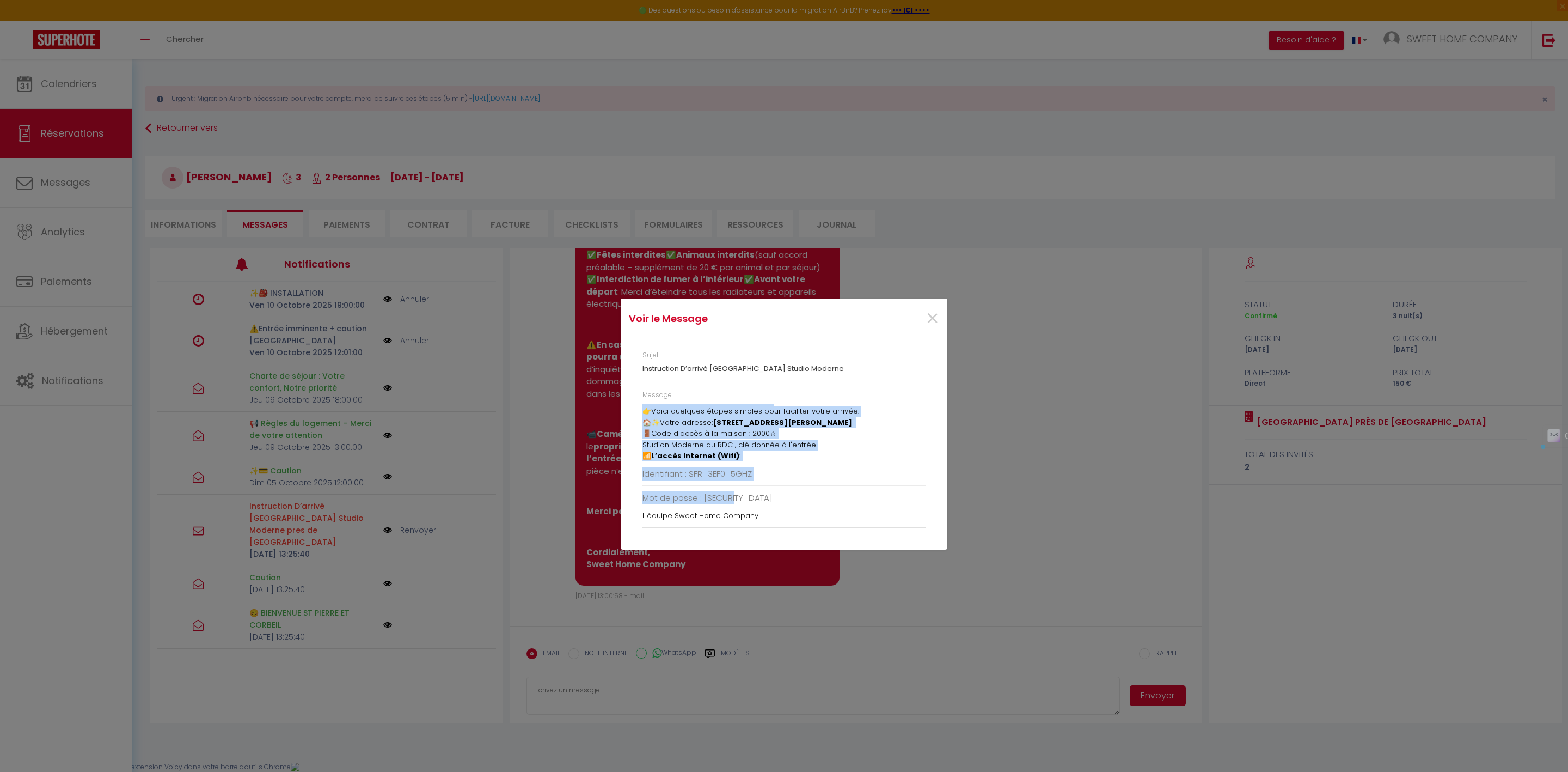
drag, startPoint x: 642, startPoint y: 408, endPoint x: 972, endPoint y: 529, distance: 351.5
click at [994, 546] on div "Voir le Message × Sujet Instruction D’arrivé [GEOGRAPHIC_DATA] Studio Moderne M…" at bounding box center [784, 386] width 1568 height 772
drag, startPoint x: 935, startPoint y: 312, endPoint x: 917, endPoint y: 322, distance: 20.6
click at [933, 312] on span "×" at bounding box center [932, 319] width 13 height 33
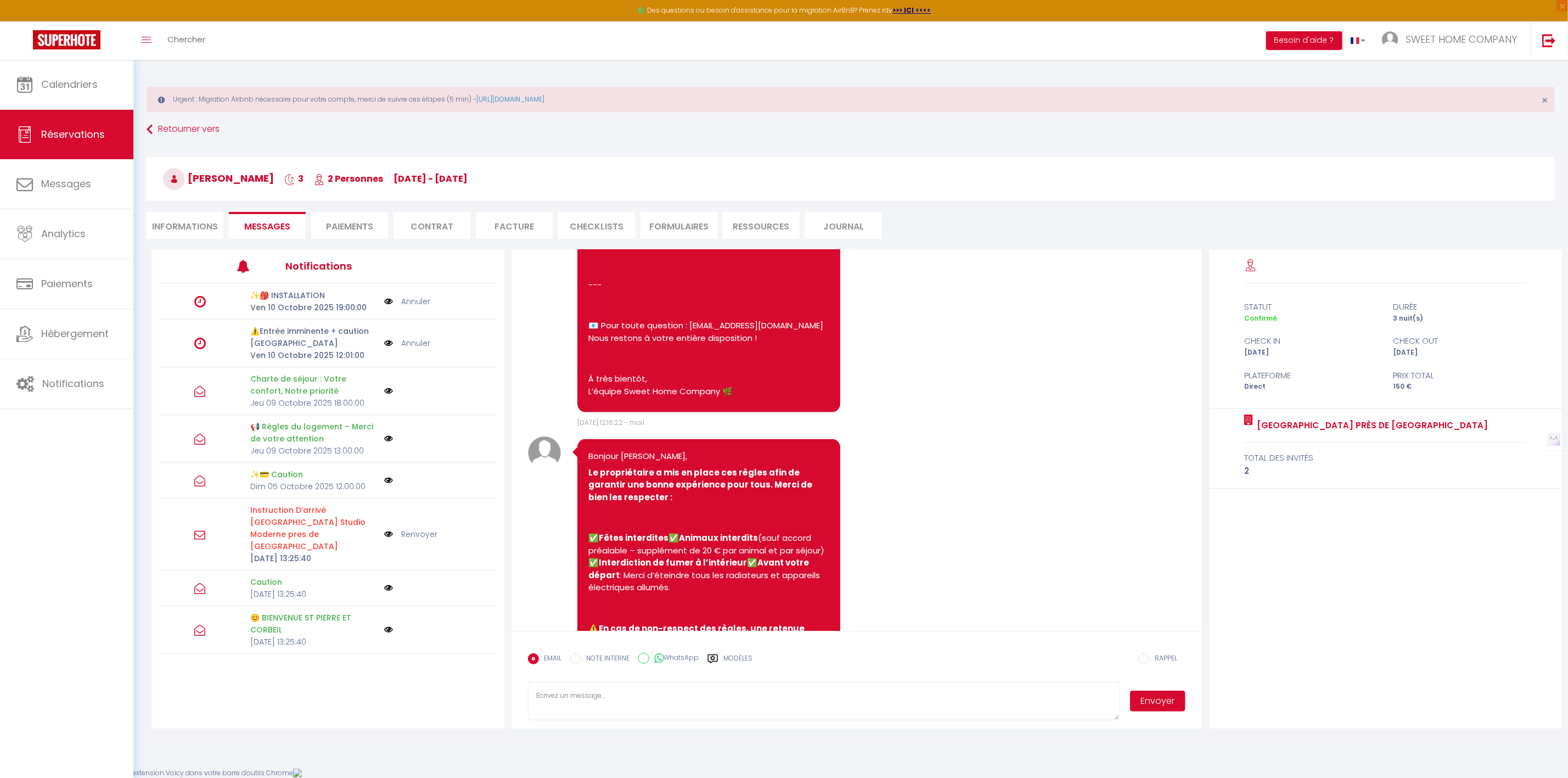
scroll to position [742, 0]
